Goal: Information Seeking & Learning: Learn about a topic

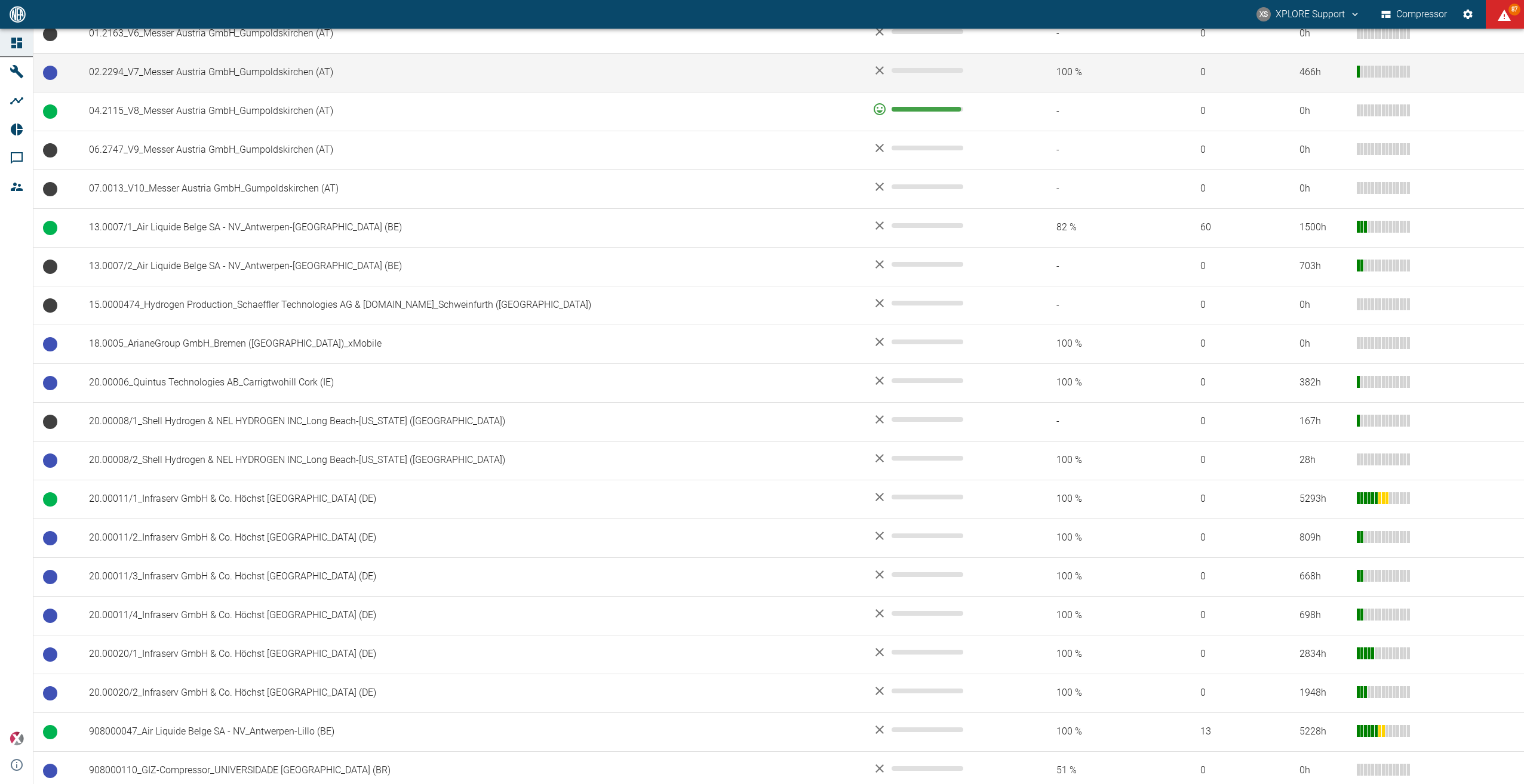
scroll to position [358, 0]
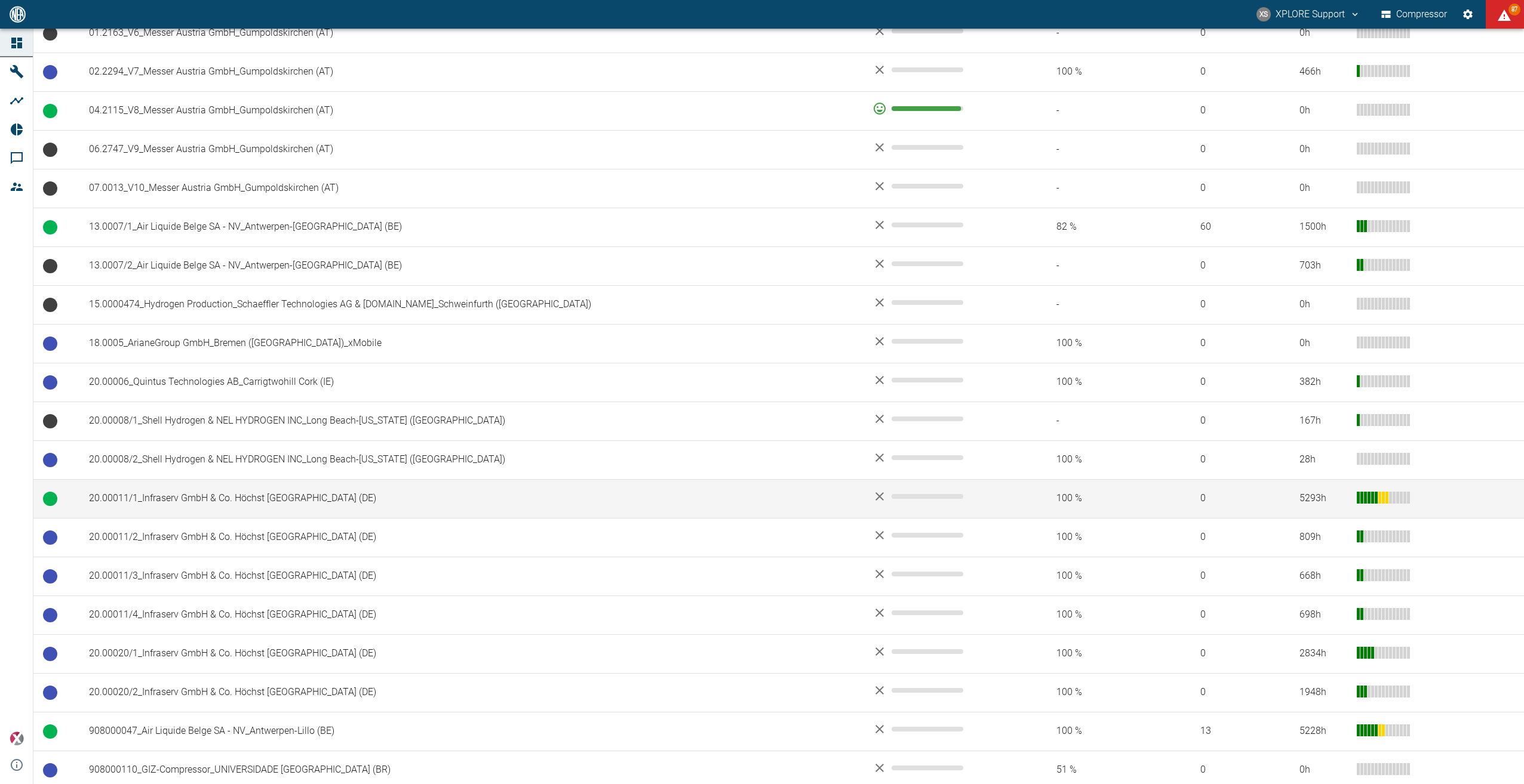
click at [232, 496] on td "20.00011/1_Infraserv GmbH & Co. Höchst [GEOGRAPHIC_DATA] ([GEOGRAPHIC_DATA])" at bounding box center [471, 499] width 783 height 39
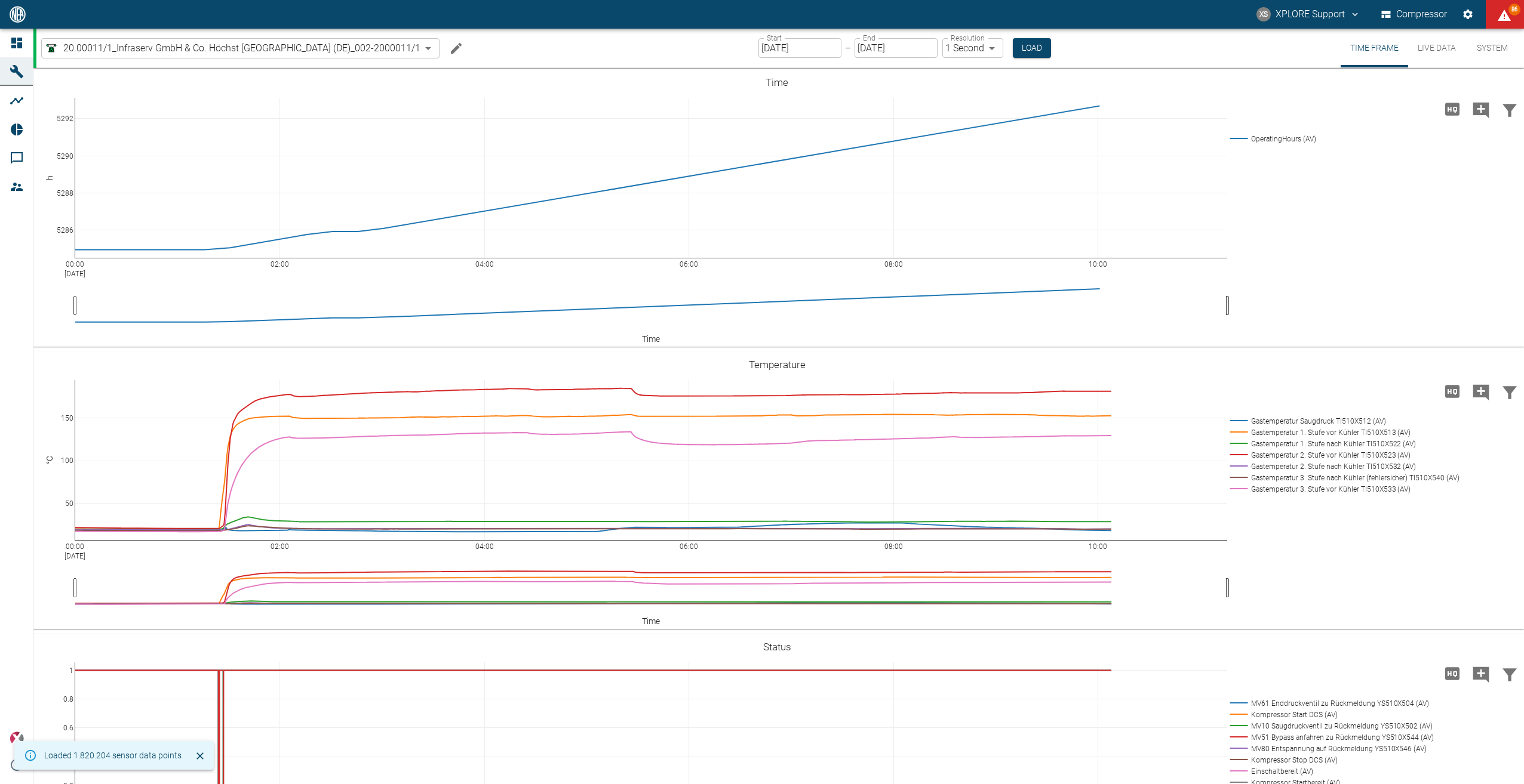
click at [1449, 49] on button "Live Data" at bounding box center [1437, 48] width 57 height 39
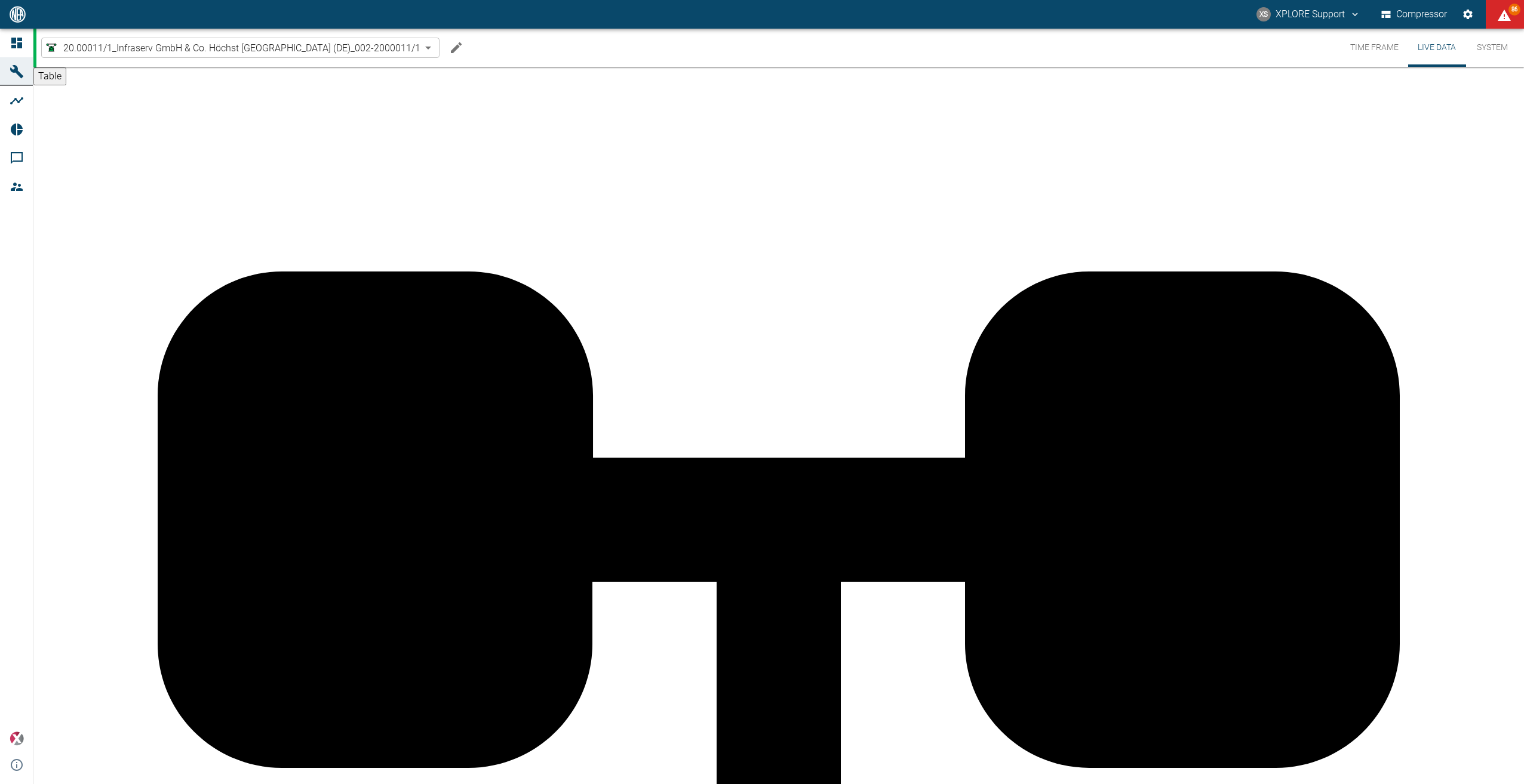
click at [1501, 48] on button "System" at bounding box center [1492, 48] width 53 height 38
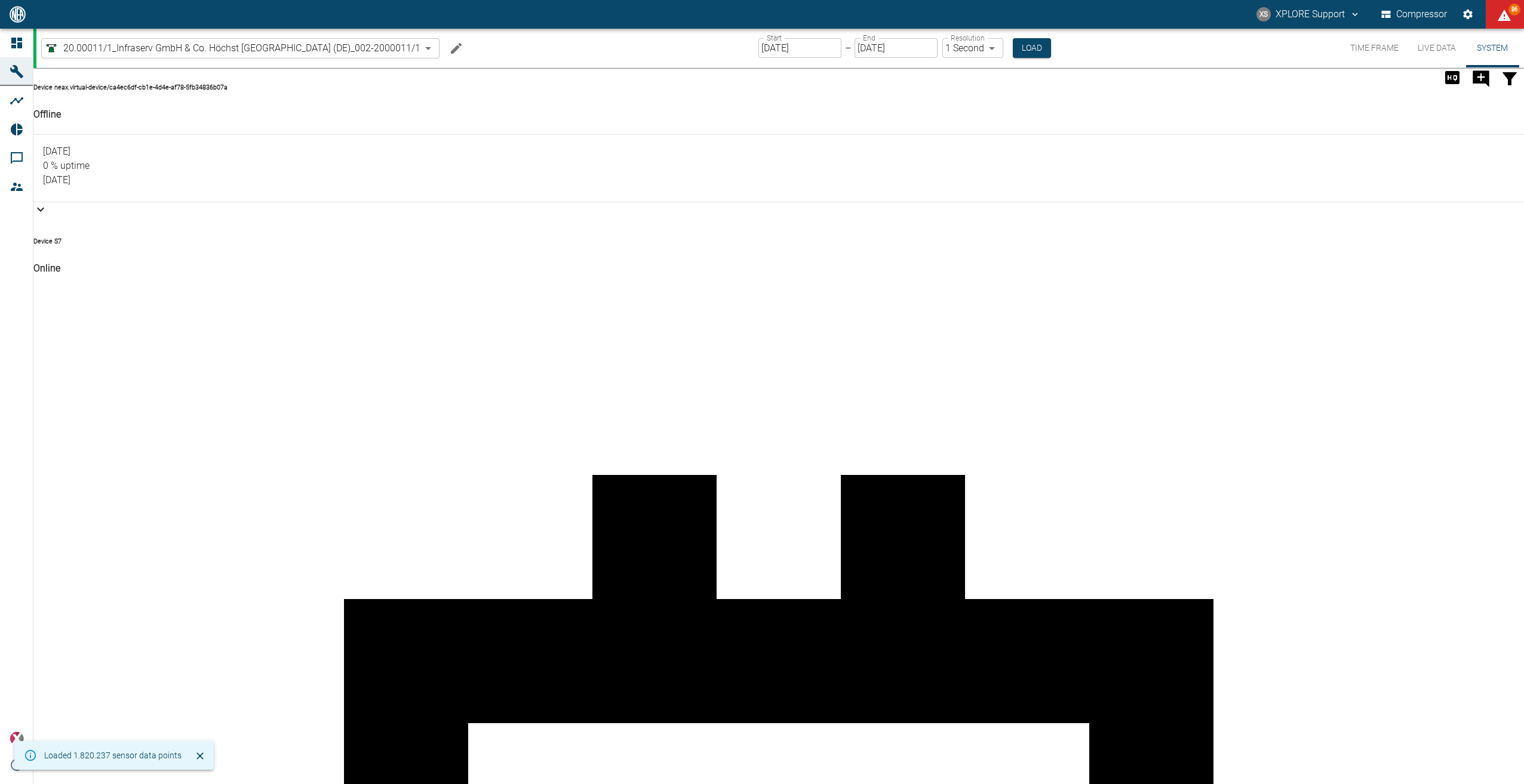
click at [1439, 47] on button "Live Data" at bounding box center [1437, 48] width 57 height 39
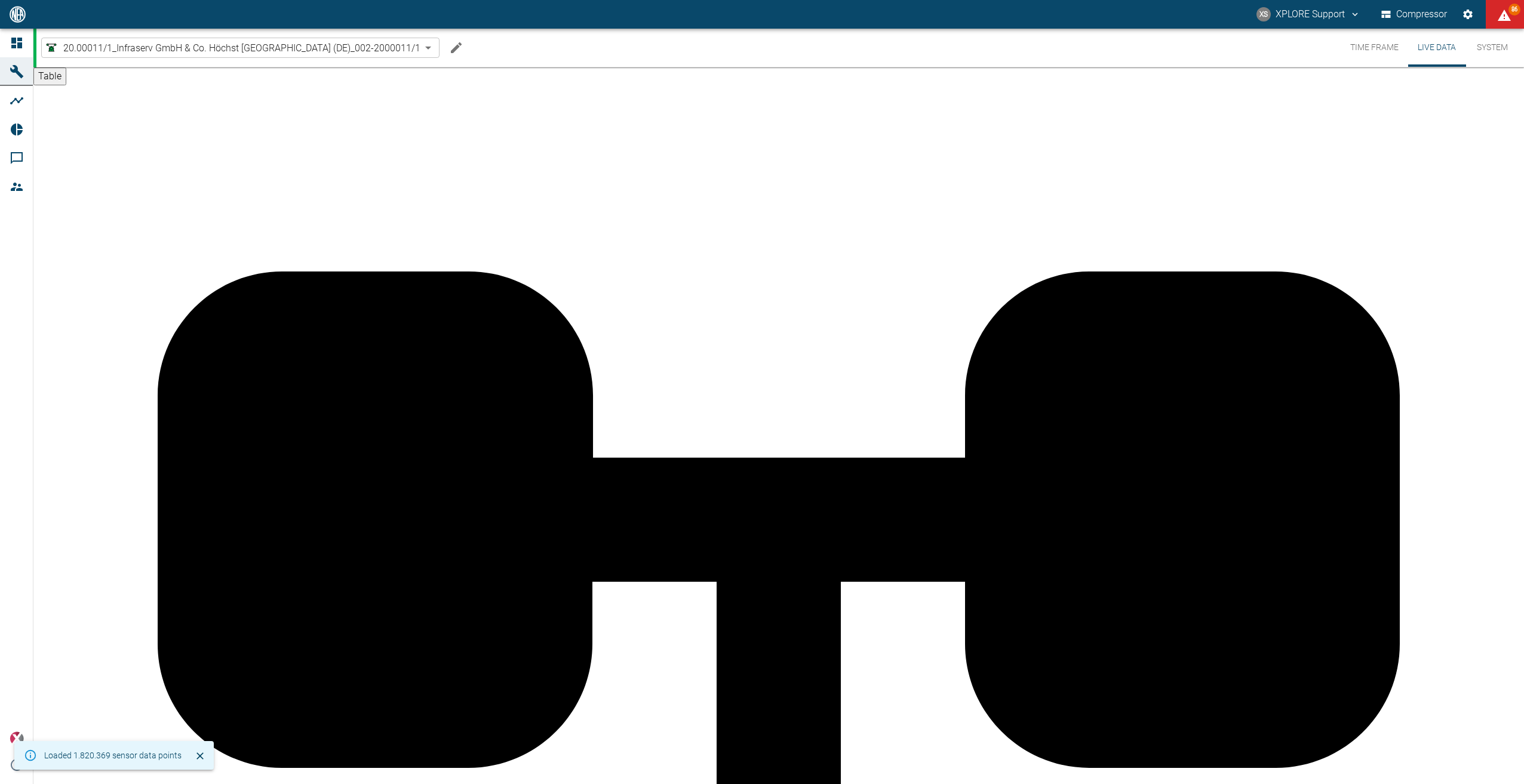
click at [1384, 48] on button "Time Frame" at bounding box center [1374, 48] width 68 height 38
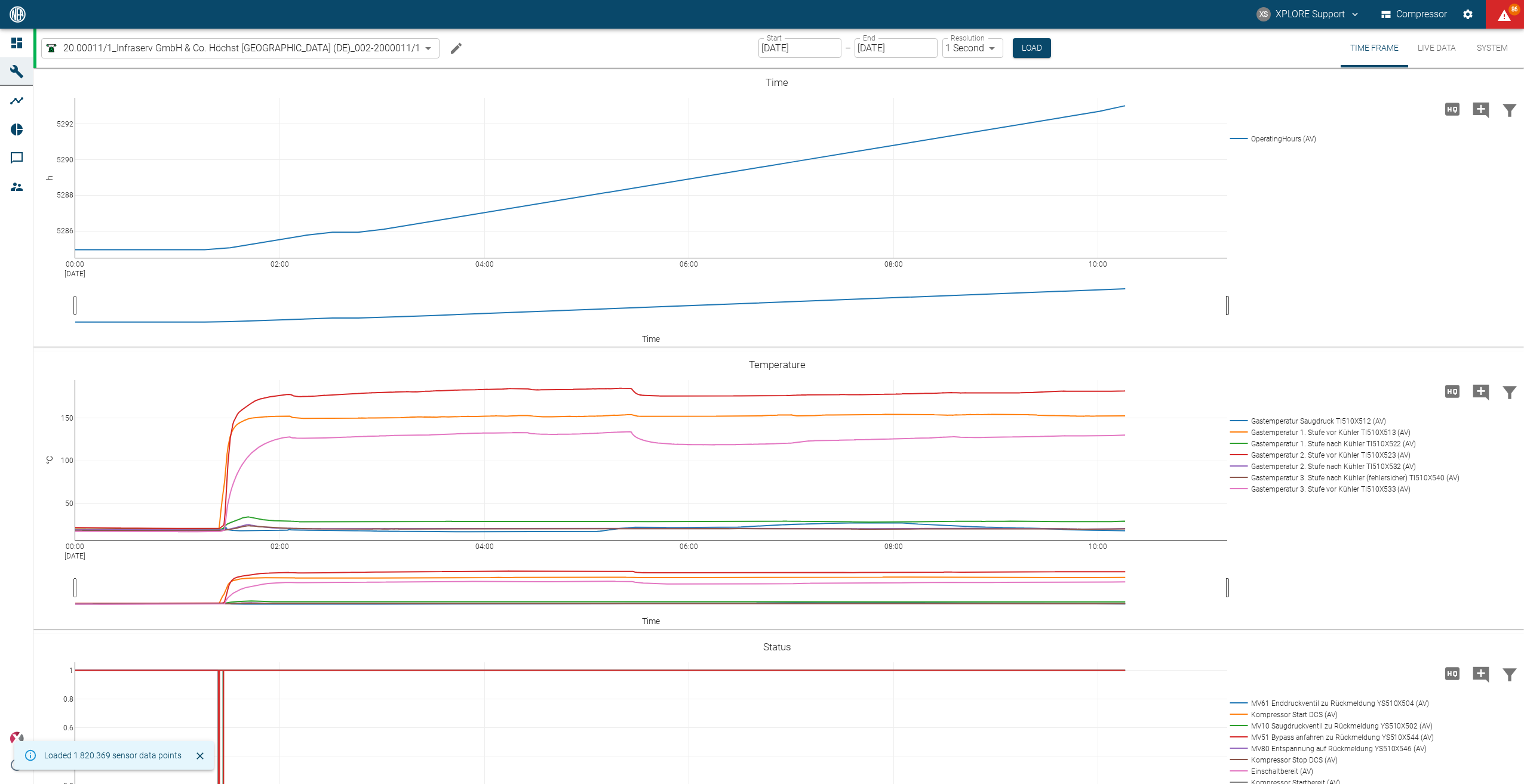
click at [1451, 47] on button "Live Data" at bounding box center [1437, 48] width 57 height 39
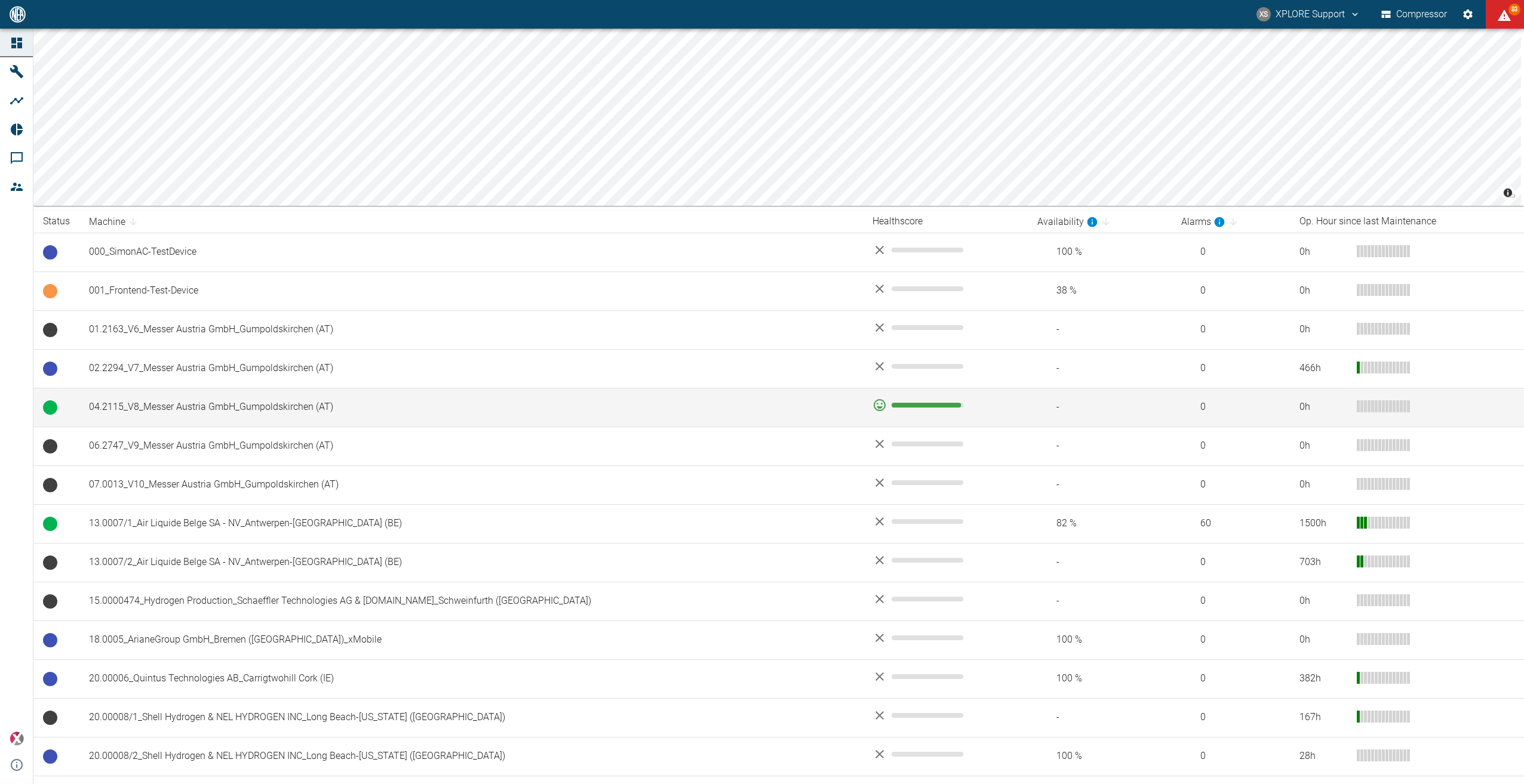
scroll to position [119, 0]
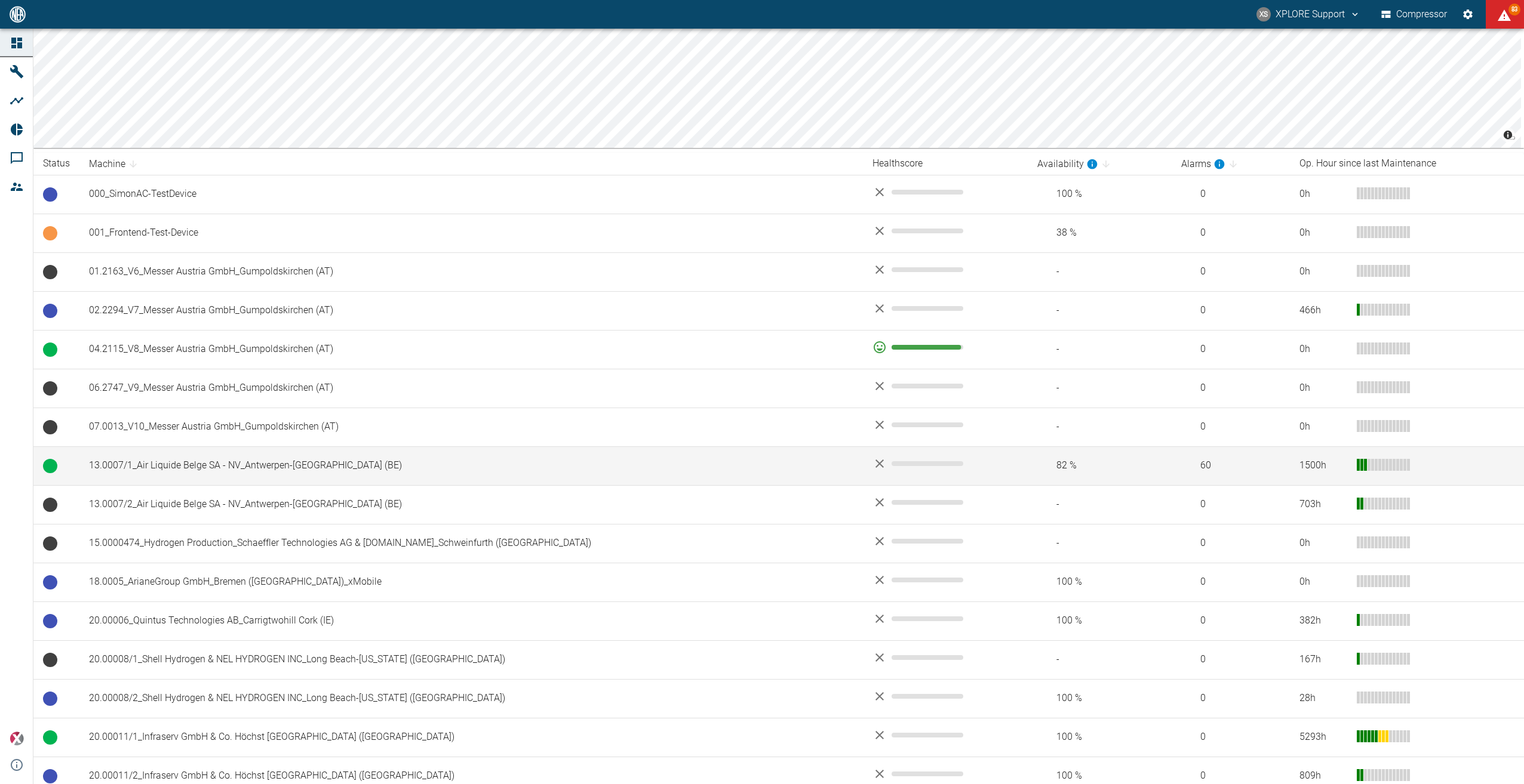
click at [233, 464] on td "13.0007/1_Air Liquide Belge SA - NV_Antwerpen-[GEOGRAPHIC_DATA] (BE)" at bounding box center [471, 466] width 783 height 39
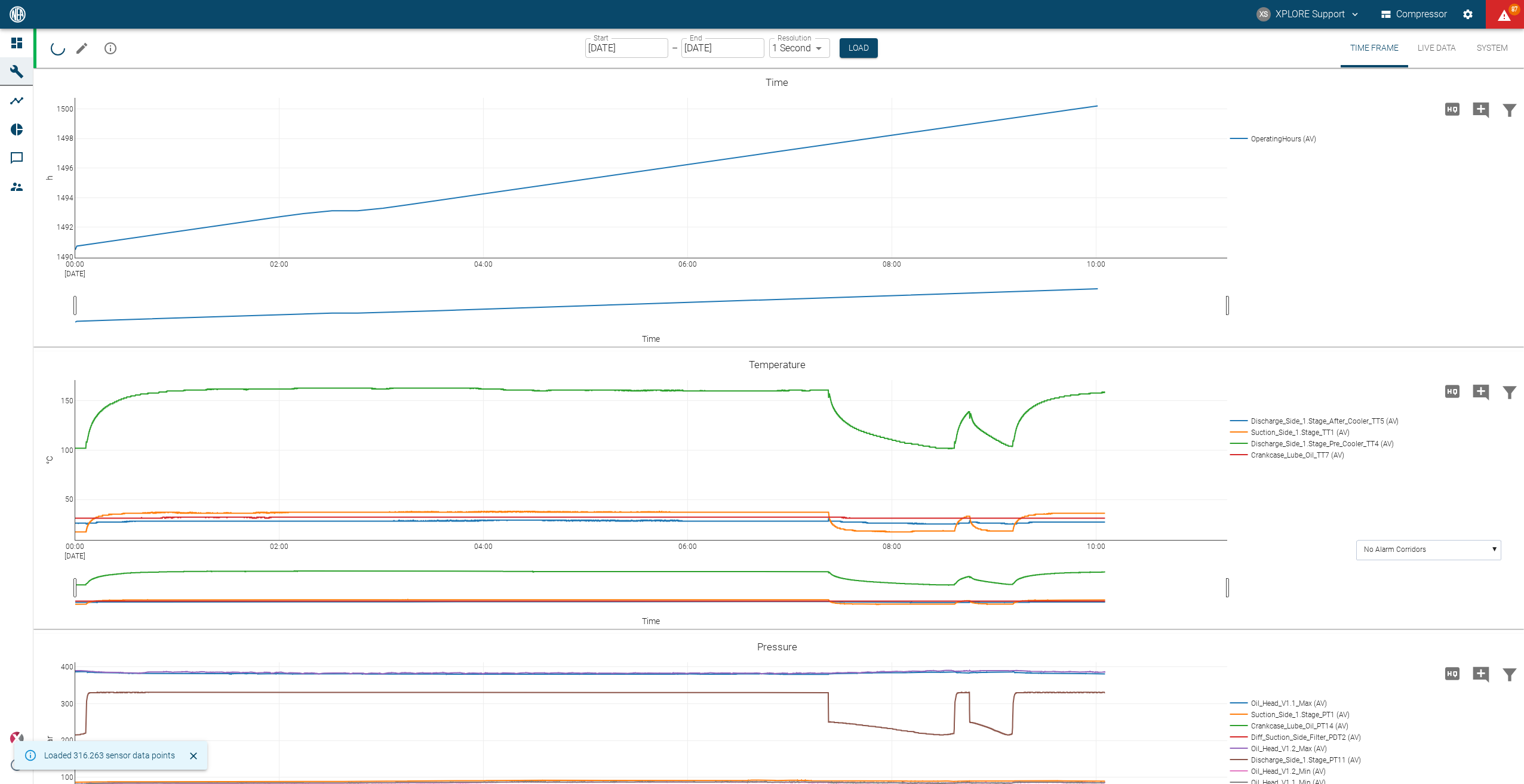
click at [1438, 43] on button "Live Data" at bounding box center [1437, 48] width 57 height 39
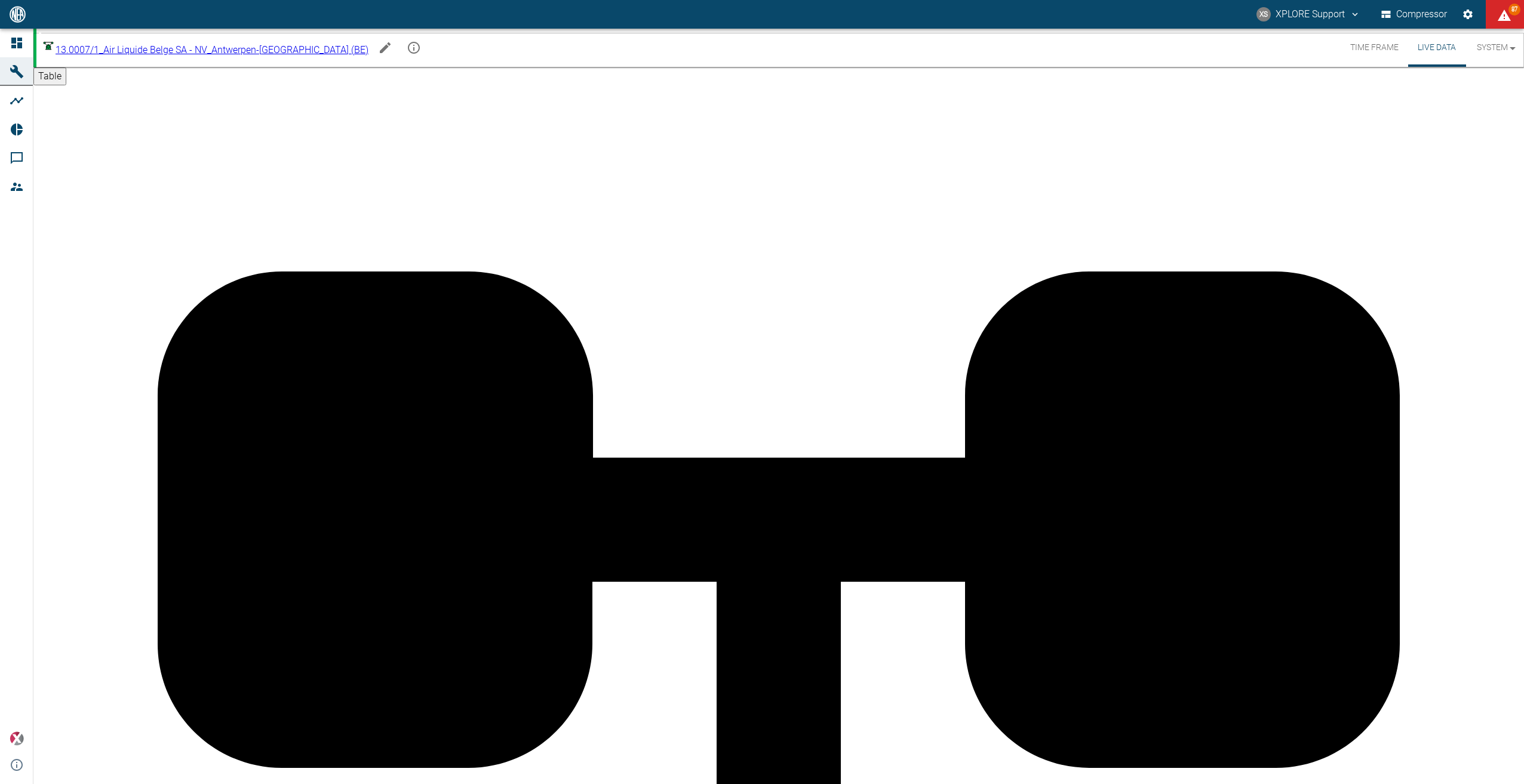
click at [380, 50] on icon "Edit machine" at bounding box center [385, 48] width 10 height 10
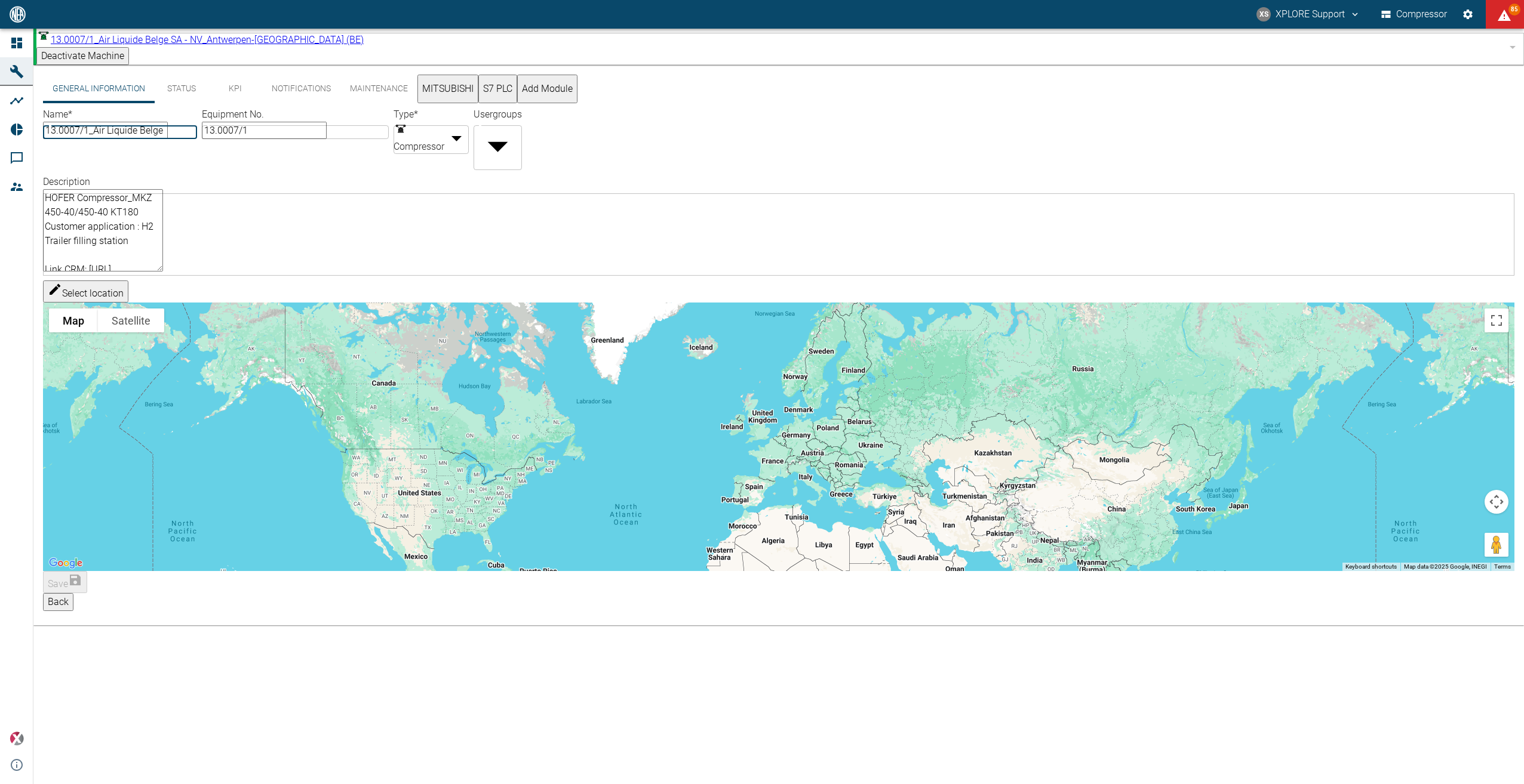
click at [238, 81] on button "KPI" at bounding box center [235, 89] width 53 height 29
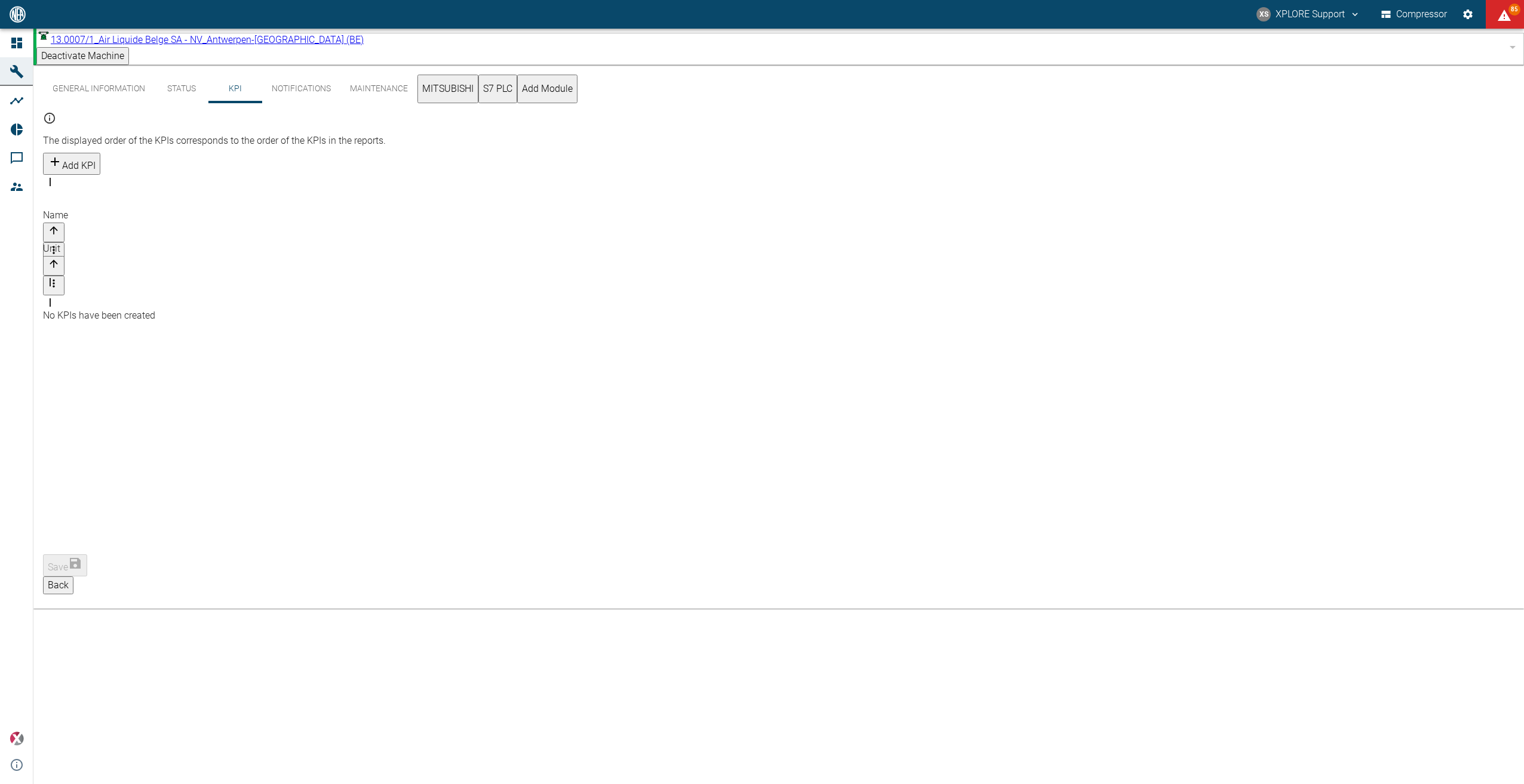
click at [91, 82] on button "General Information" at bounding box center [98, 89] width 111 height 29
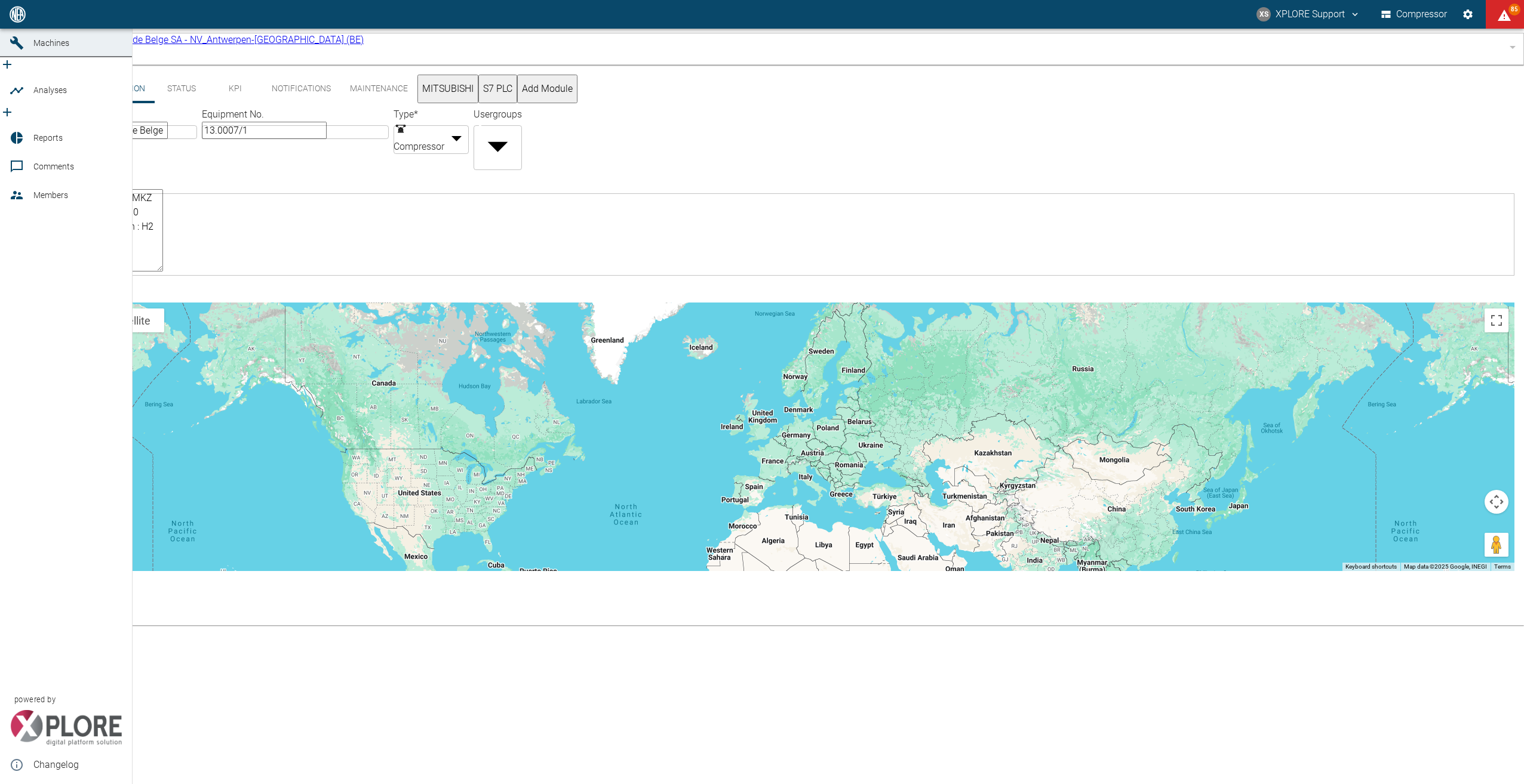
click at [65, 50] on span "Machines" at bounding box center [78, 43] width 89 height 14
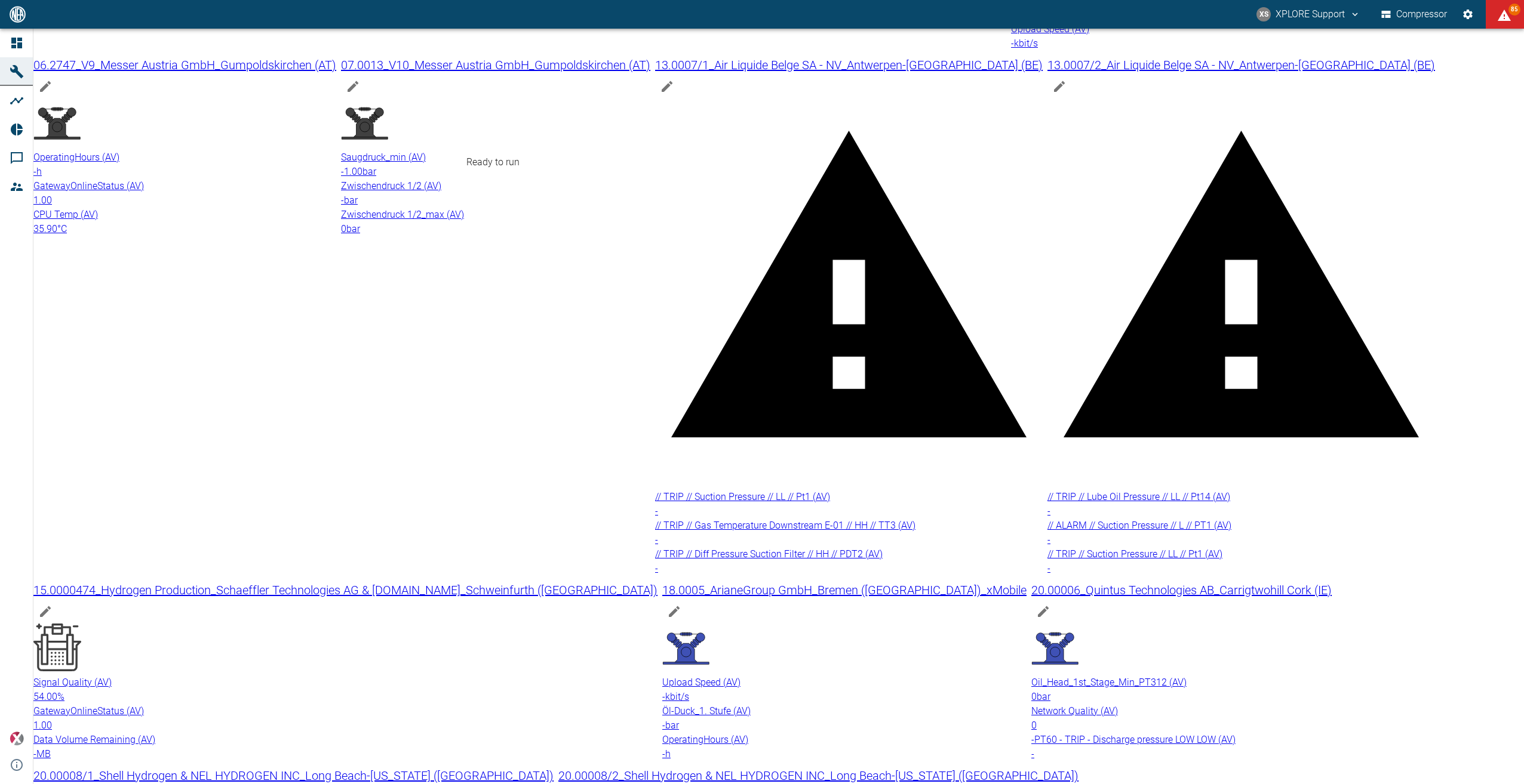
scroll to position [537, 0]
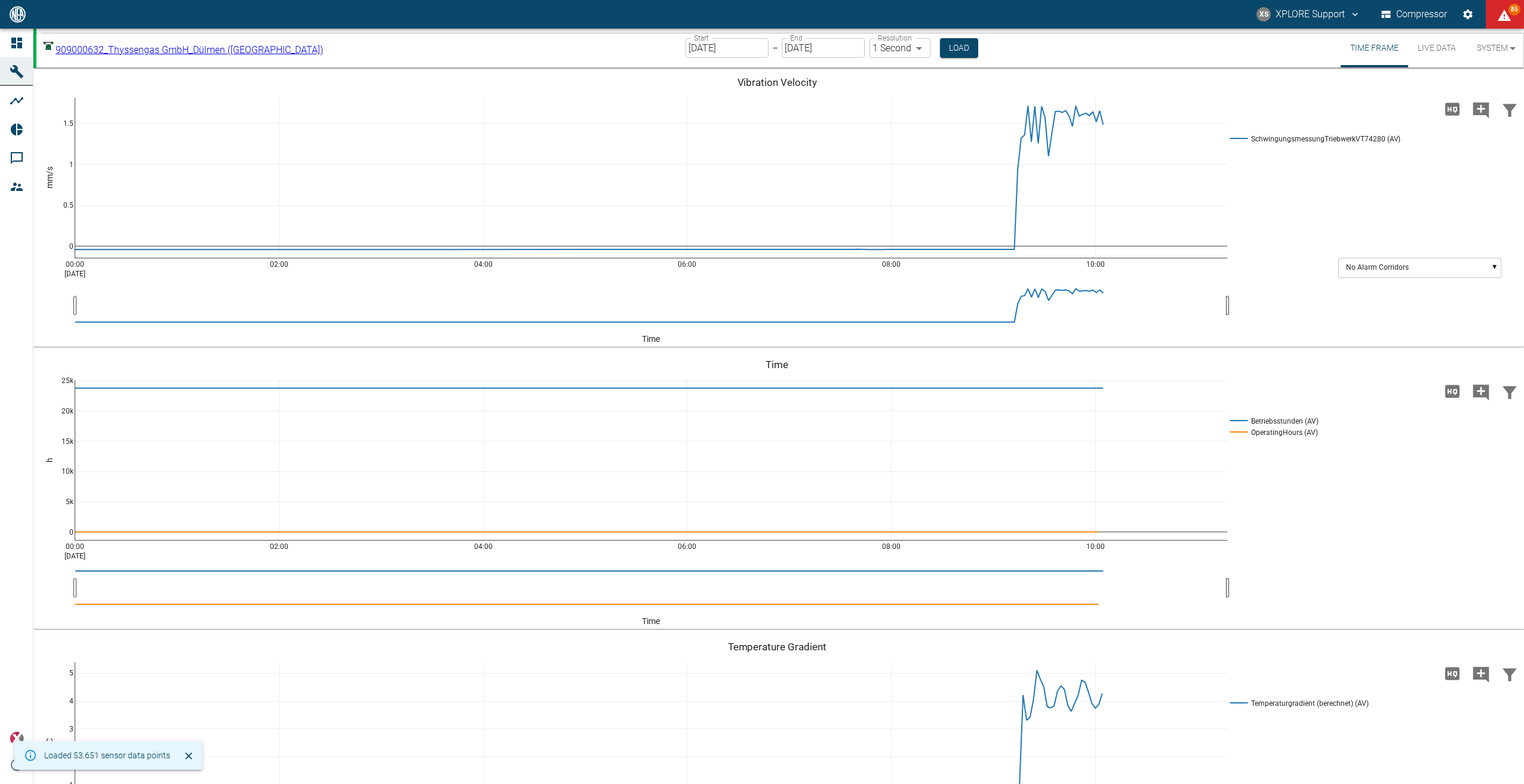
type input "2min"
click at [1436, 43] on button "Live Data" at bounding box center [1437, 48] width 57 height 39
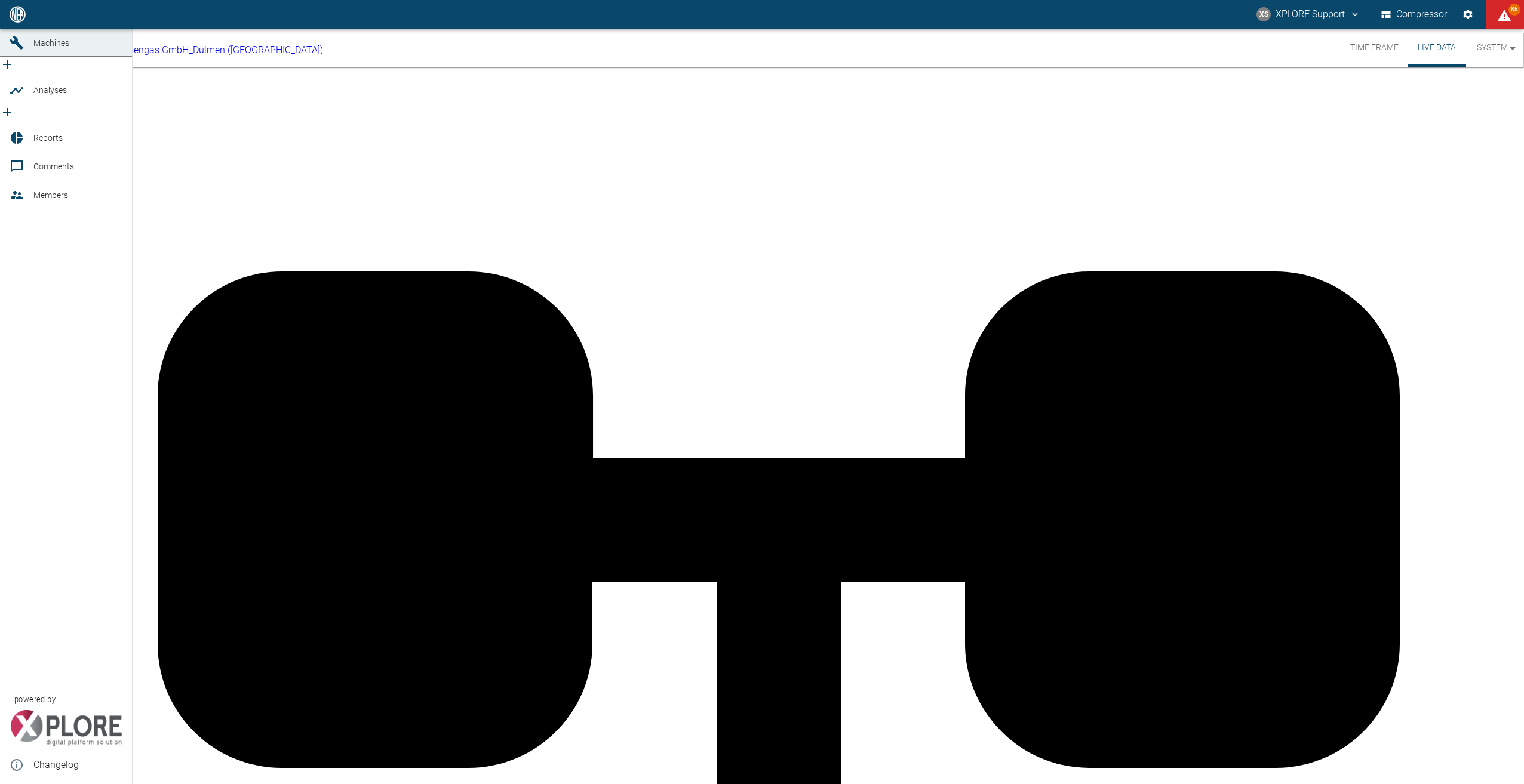
click at [53, 19] on span "Dashboard" at bounding box center [53, 14] width 41 height 10
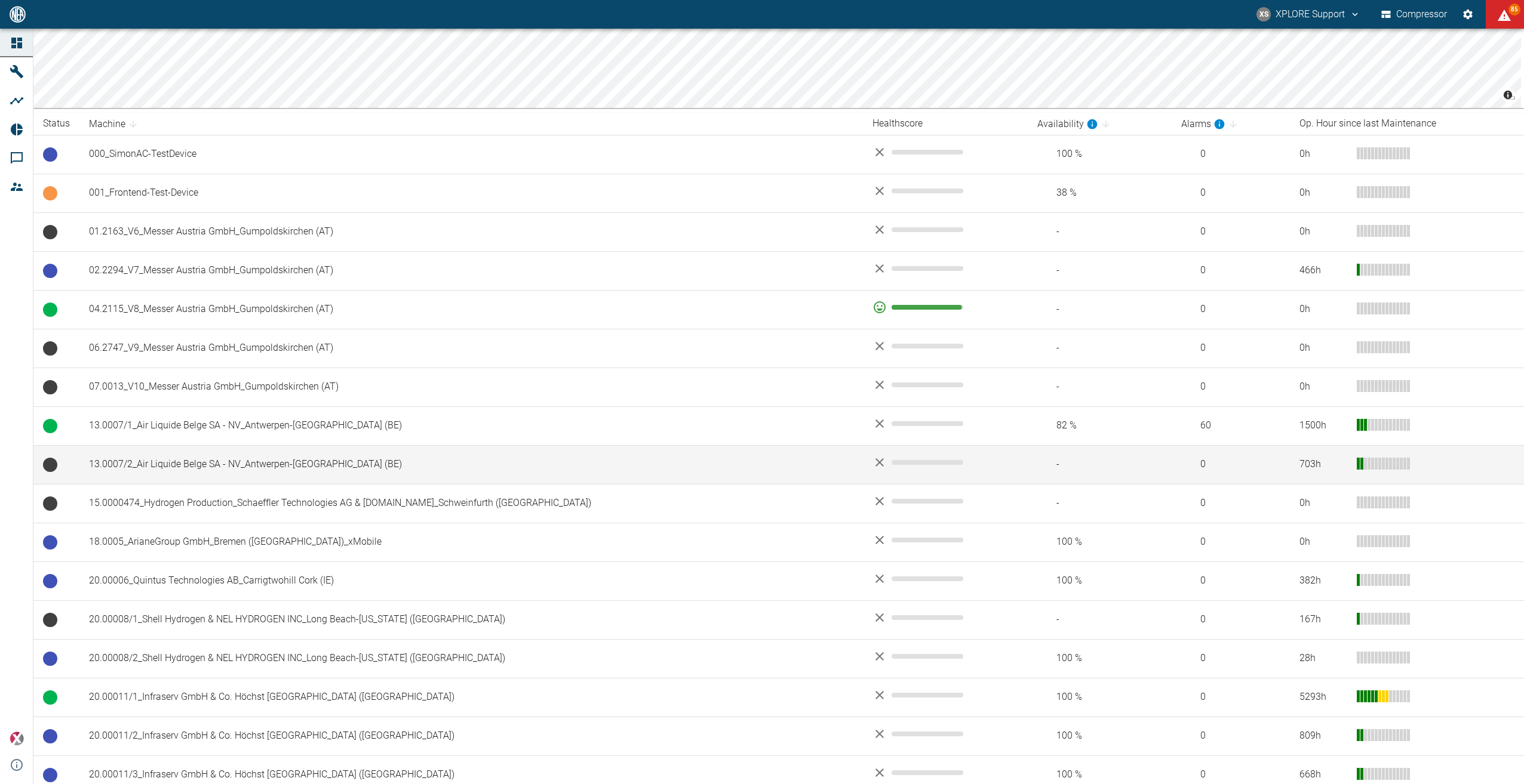
scroll to position [179, 0]
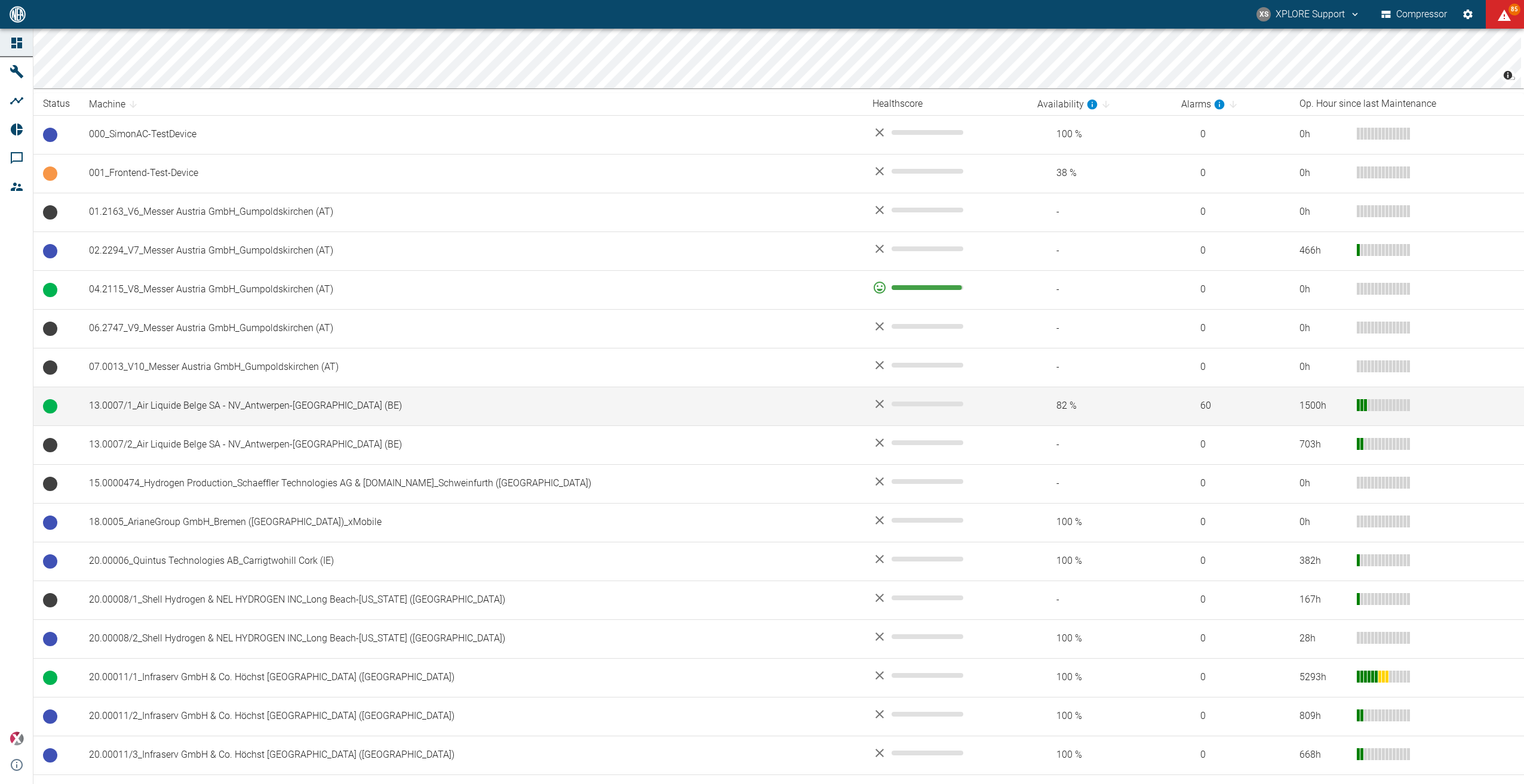
click at [221, 407] on td "13.0007/1_Air Liquide Belge SA - NV_Antwerpen-[GEOGRAPHIC_DATA] (BE)" at bounding box center [471, 406] width 783 height 39
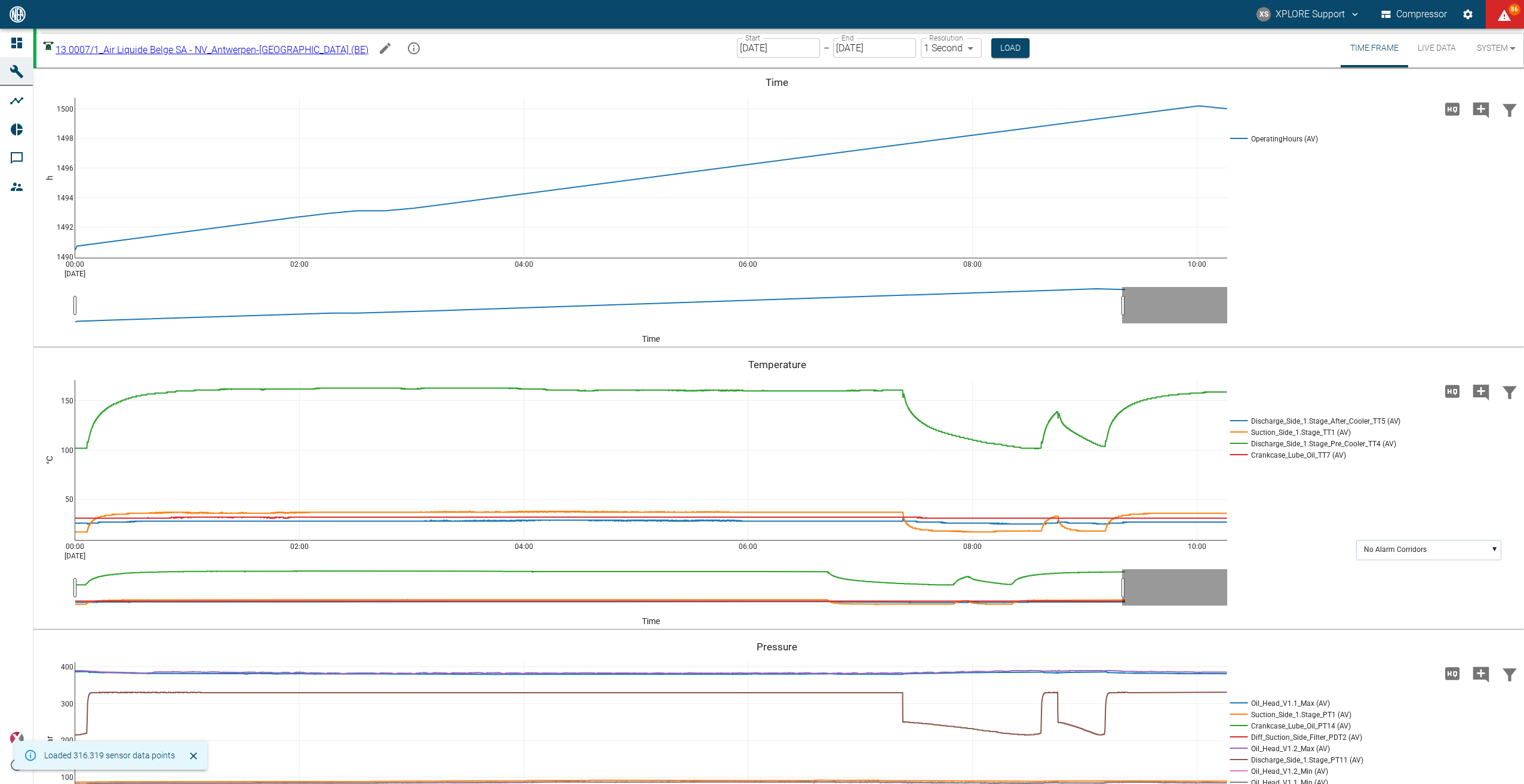
click at [1436, 49] on button "Live Data" at bounding box center [1437, 48] width 57 height 39
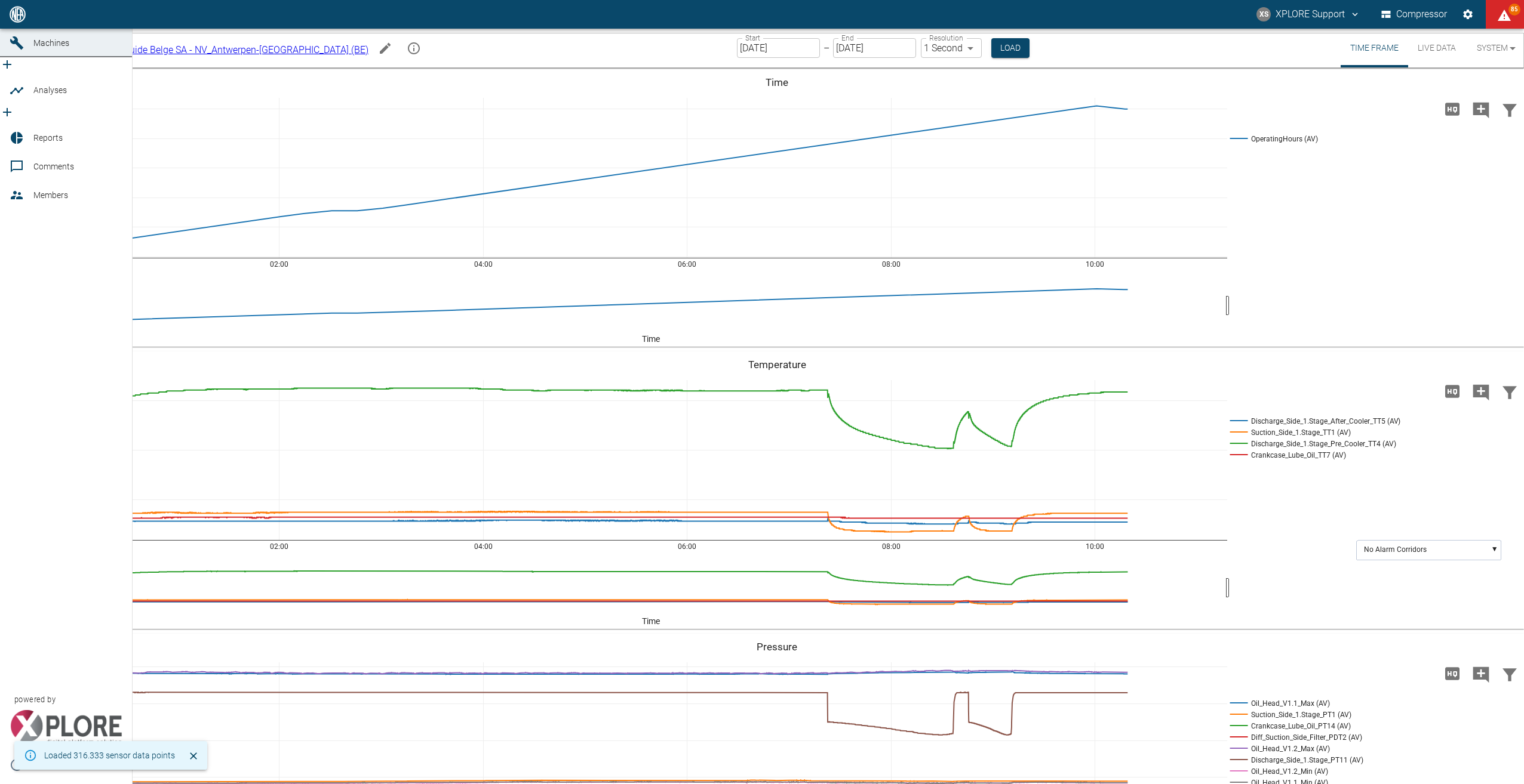
click at [94, 21] on span "Dashboard" at bounding box center [78, 14] width 89 height 14
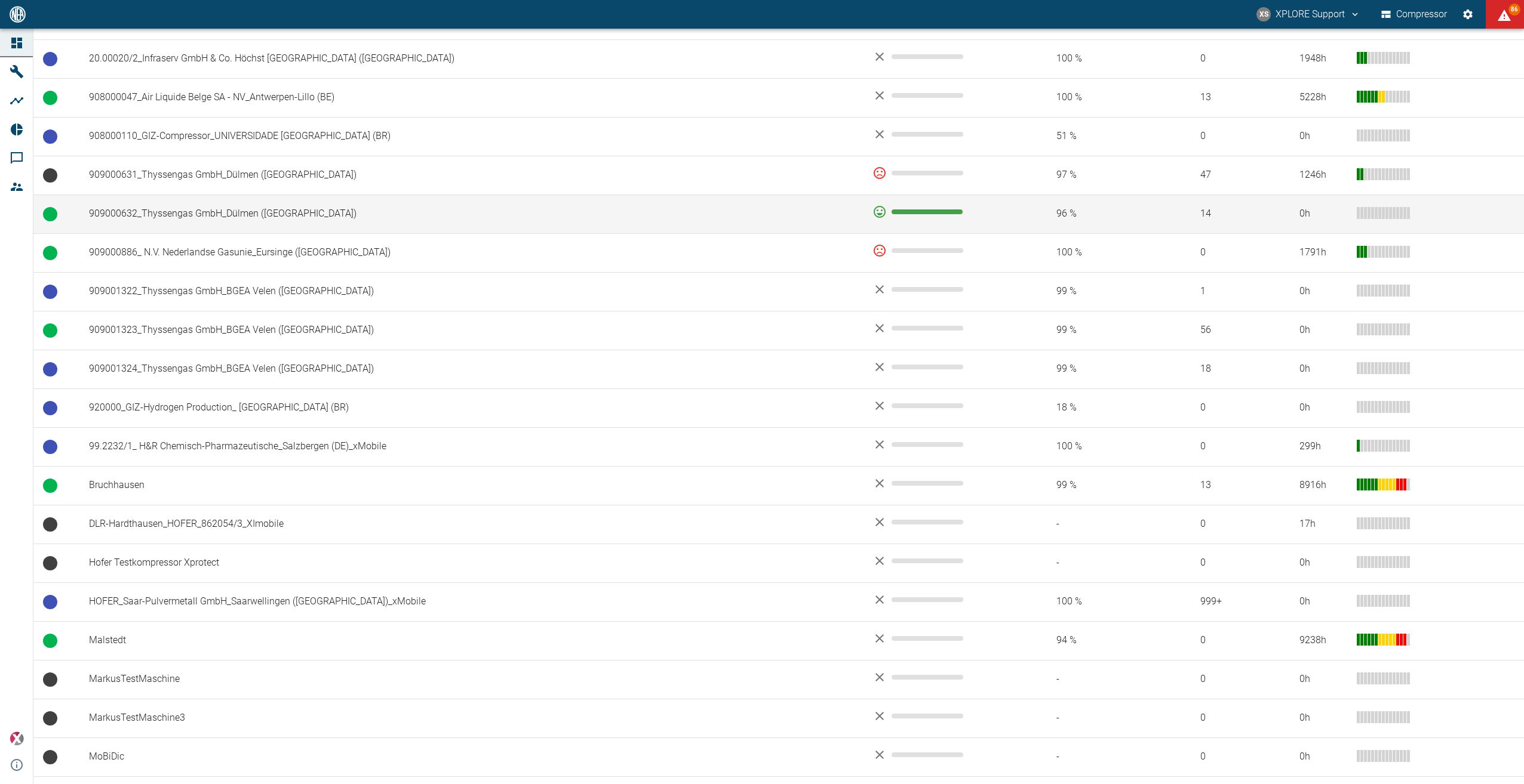
scroll to position [1015, 0]
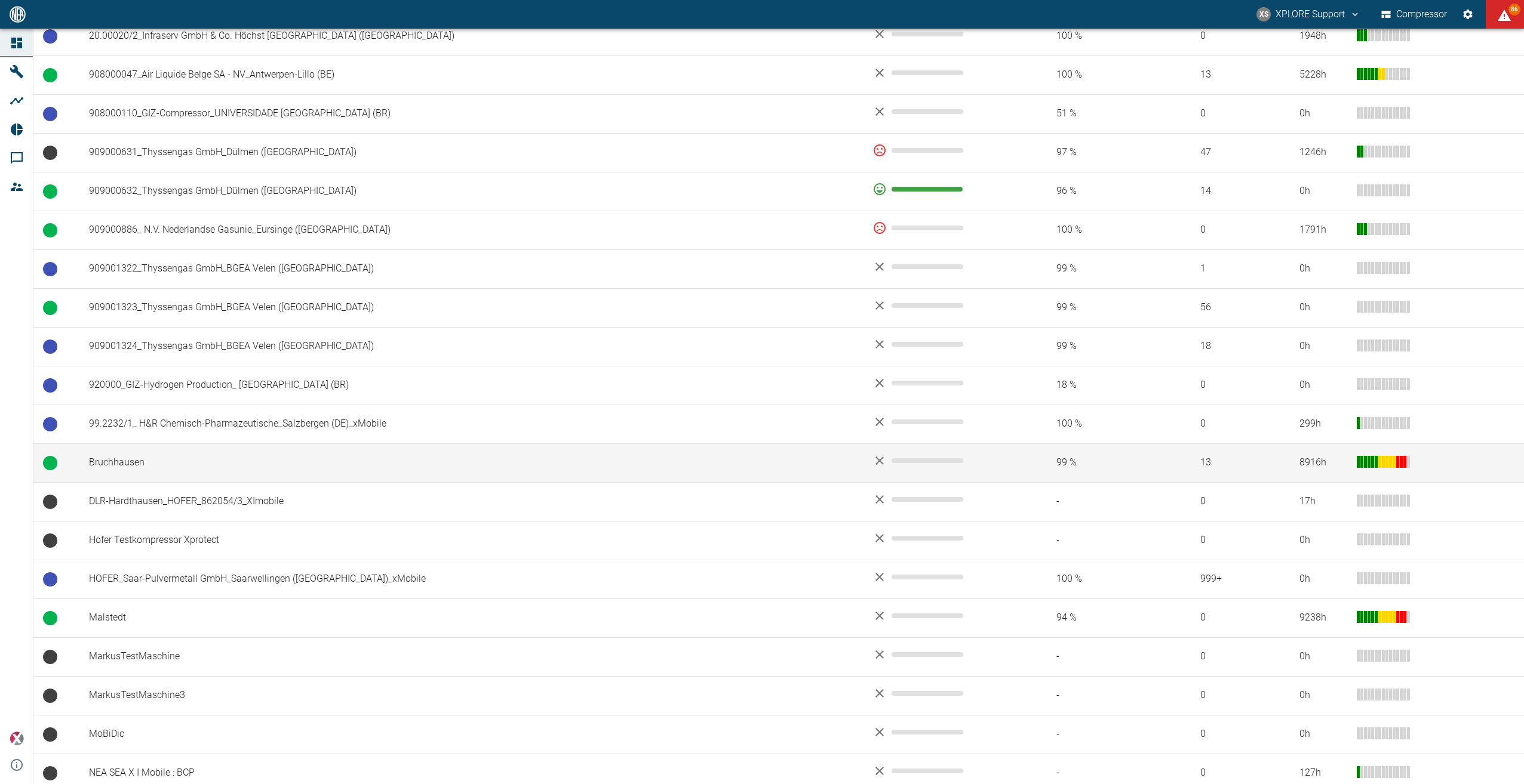
click at [128, 456] on td "Bruchhausen" at bounding box center [471, 463] width 783 height 39
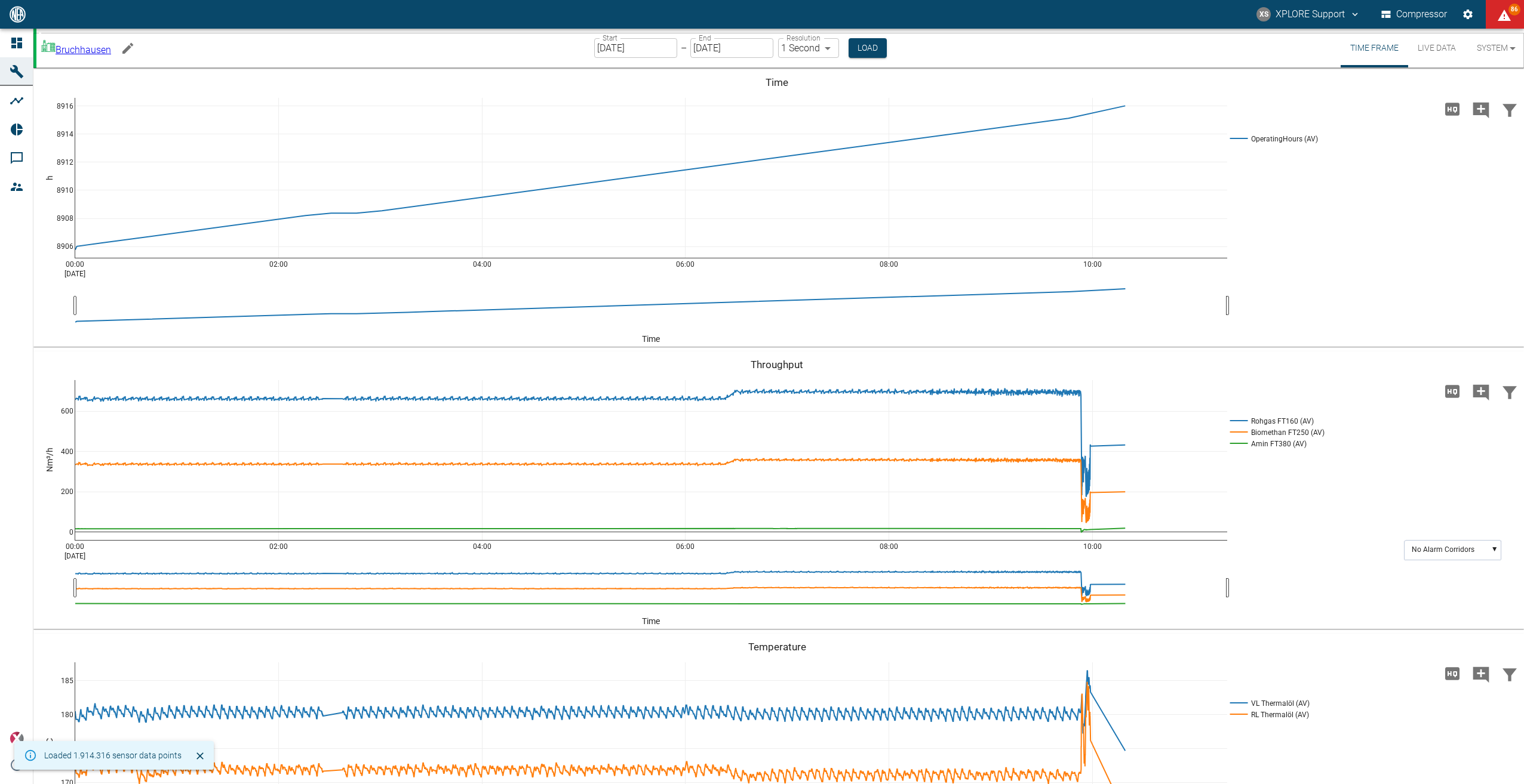
click at [1437, 49] on button "Live Data" at bounding box center [1437, 48] width 57 height 39
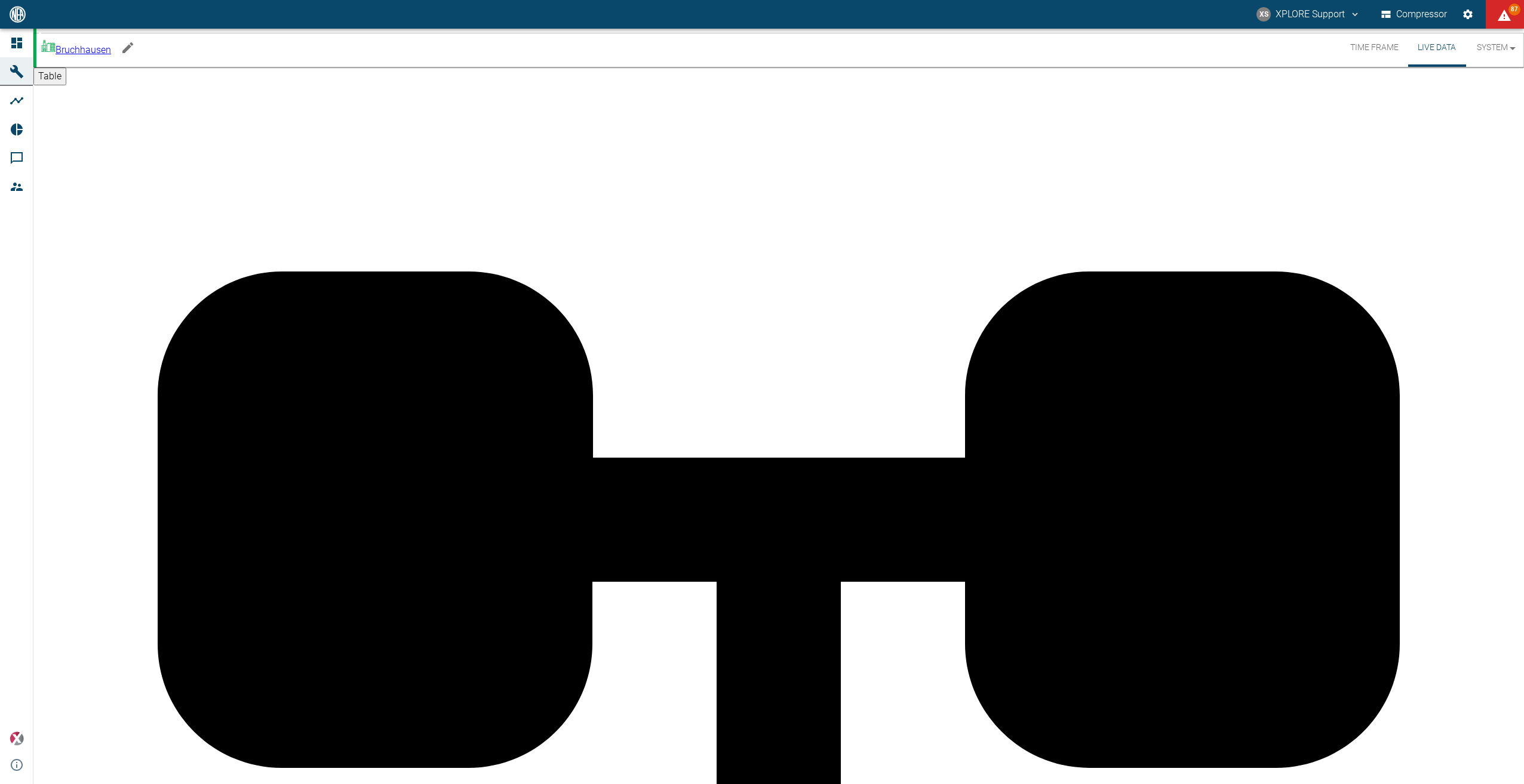
click at [135, 46] on icon "Edit machine" at bounding box center [128, 48] width 14 height 14
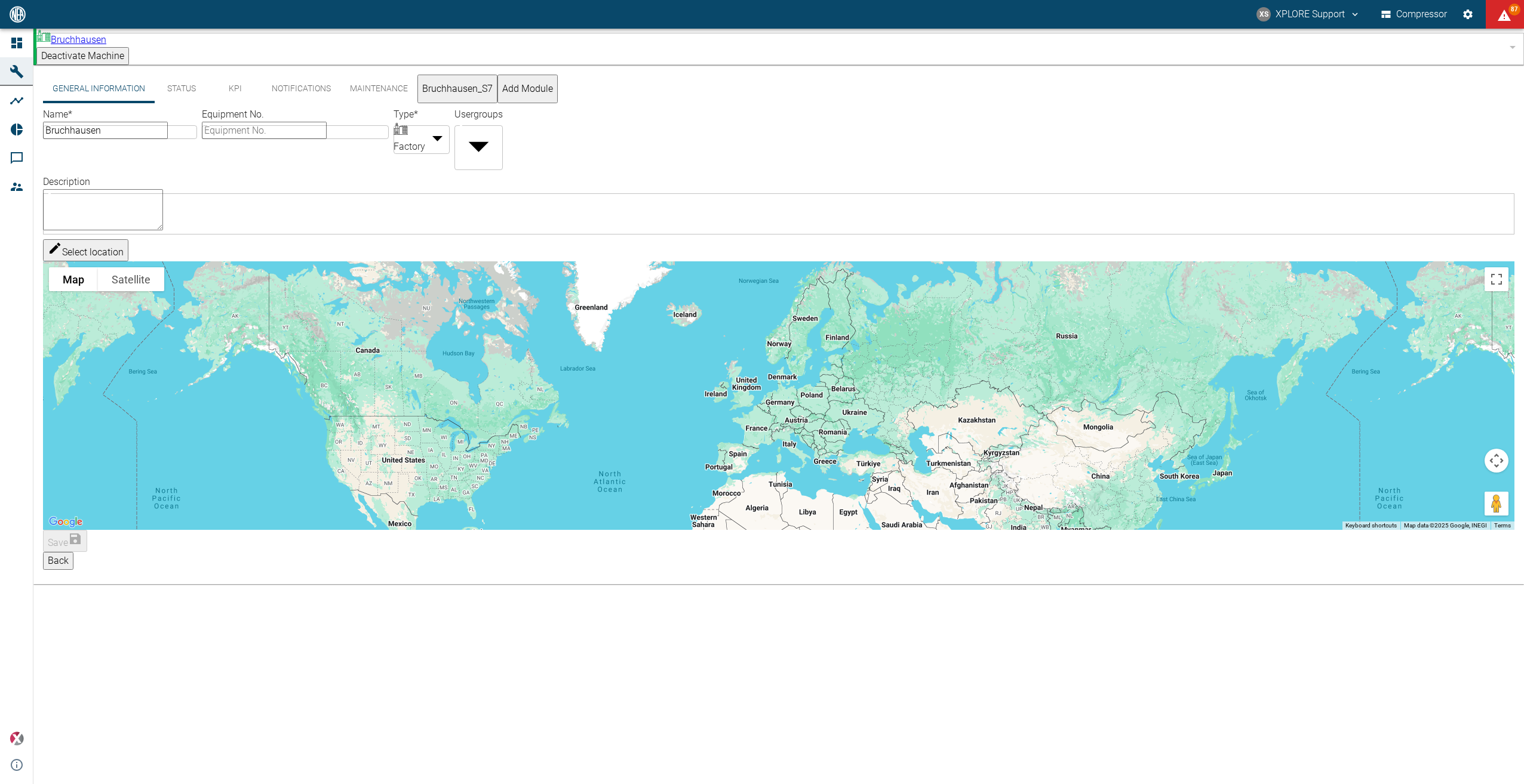
click at [235, 76] on button "KPI" at bounding box center [235, 89] width 53 height 29
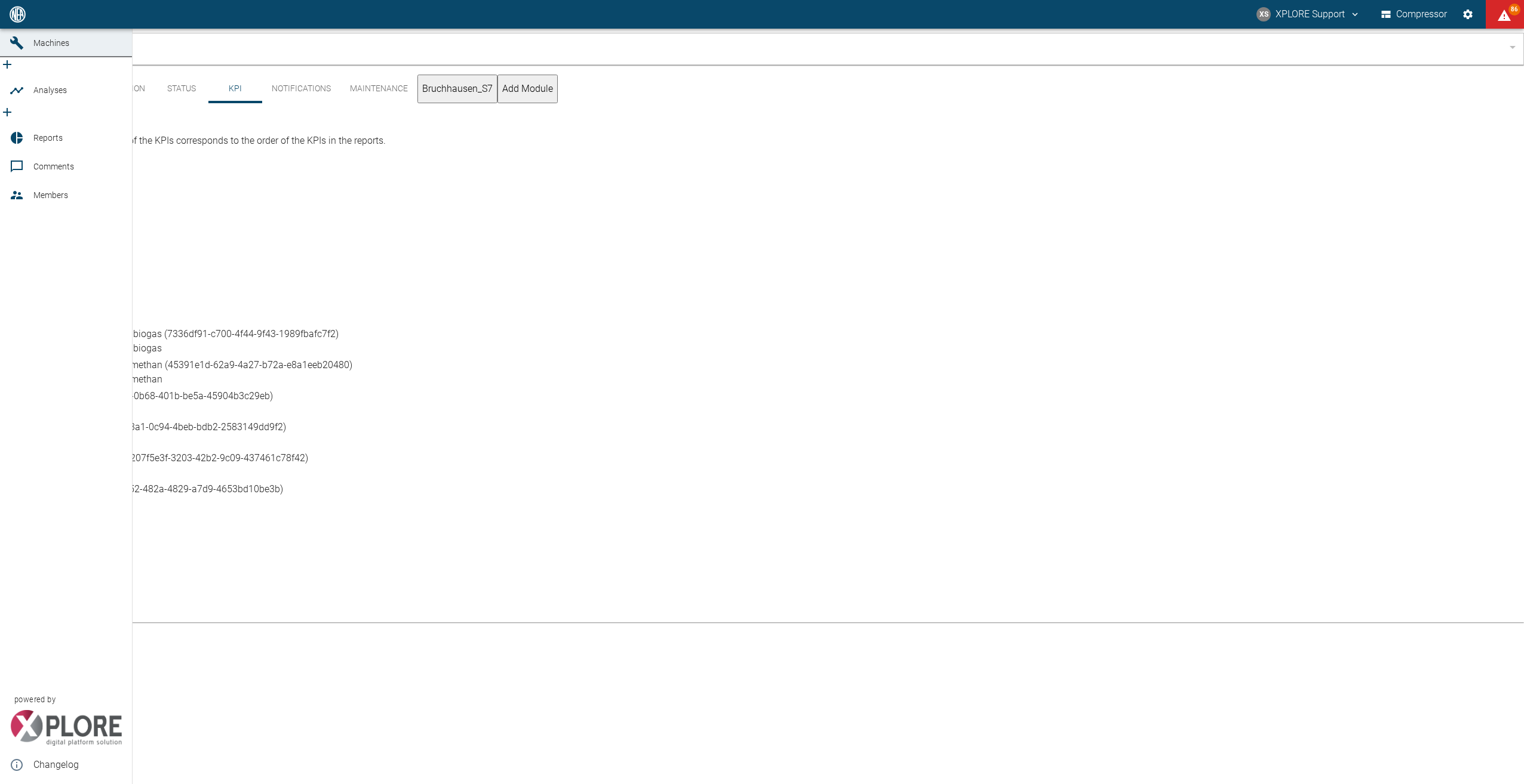
click at [65, 19] on span "Dashboard" at bounding box center [53, 14] width 41 height 10
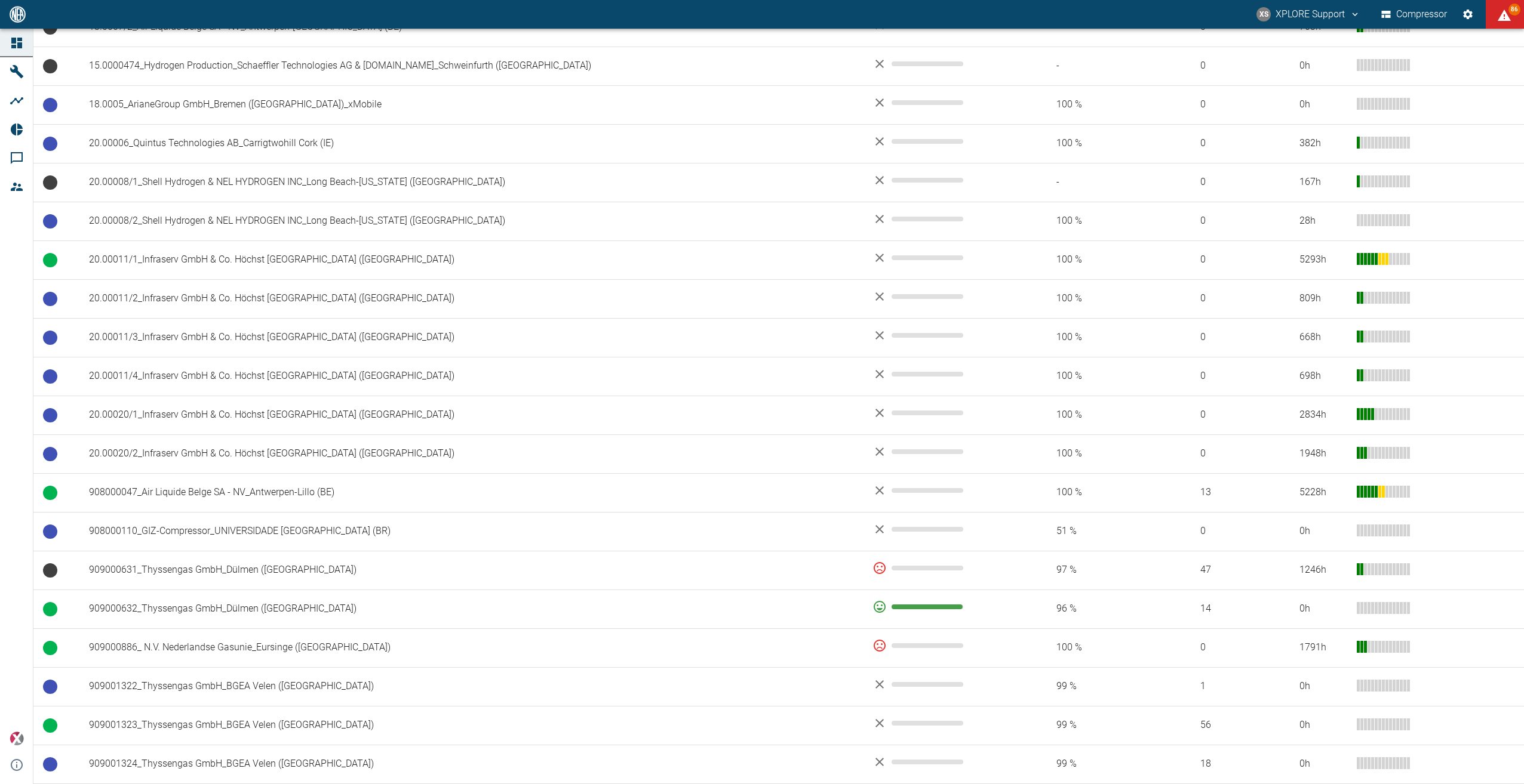
scroll to position [1132, 0]
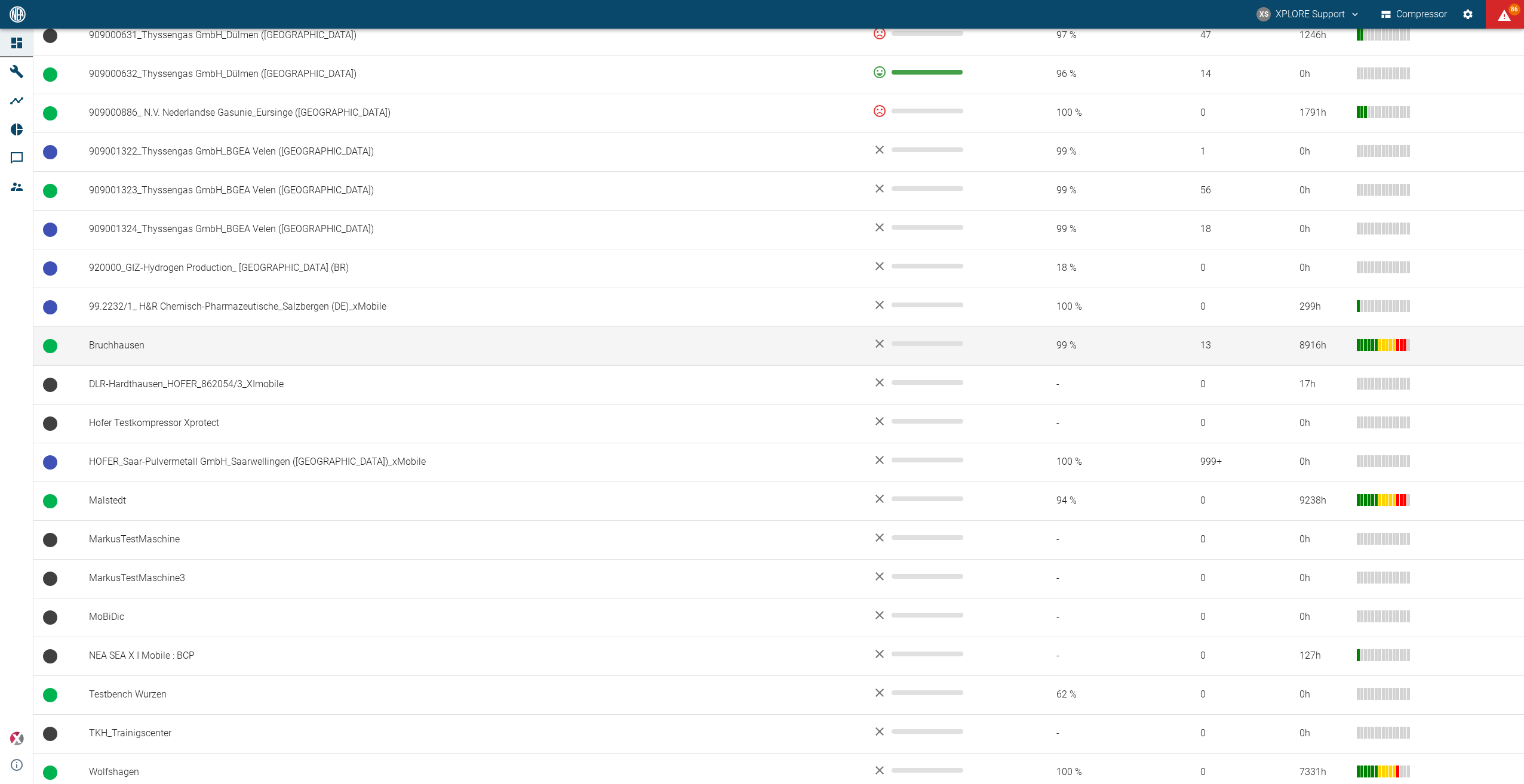
click at [130, 337] on td "Bruchhausen" at bounding box center [471, 346] width 783 height 39
